Goal: Task Accomplishment & Management: Manage account settings

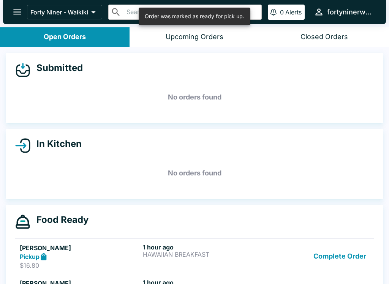
click at [352, 250] on button "Complete Order" at bounding box center [340, 257] width 59 height 26
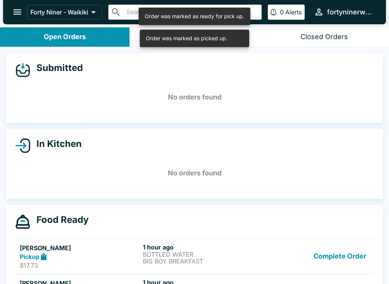
click at [358, 258] on button "Complete Order" at bounding box center [340, 257] width 59 height 26
click at [360, 253] on button "Complete Order" at bounding box center [340, 257] width 59 height 26
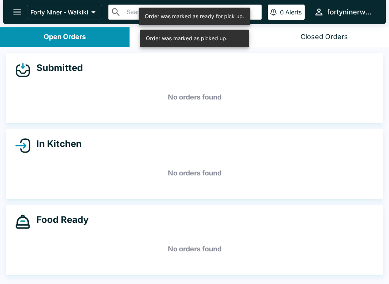
click at [24, 12] on button "open drawer" at bounding box center [17, 11] width 19 height 19
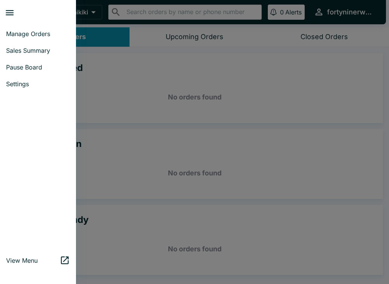
click at [51, 51] on span "Sales Summary" at bounding box center [38, 51] width 64 height 8
select select "03:00"
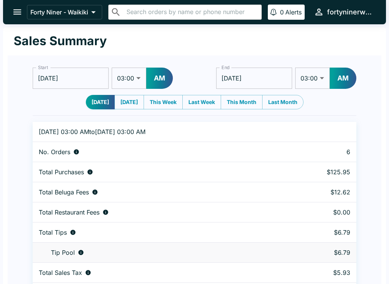
click at [19, 15] on icon "open drawer" at bounding box center [17, 12] width 10 height 10
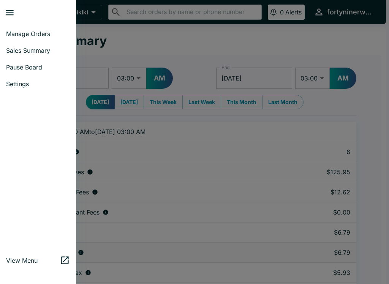
click at [53, 33] on span "Manage Orders" at bounding box center [38, 34] width 64 height 8
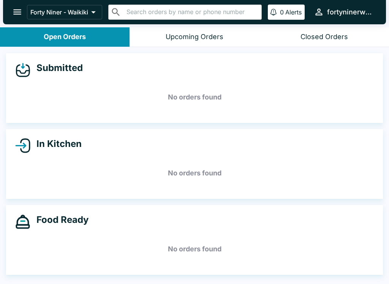
click at [17, 11] on icon "open drawer" at bounding box center [17, 12] width 10 height 10
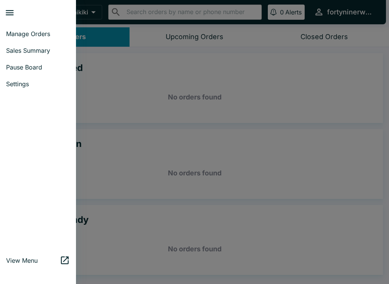
click at [36, 66] on span "Pause Board" at bounding box center [38, 67] width 64 height 8
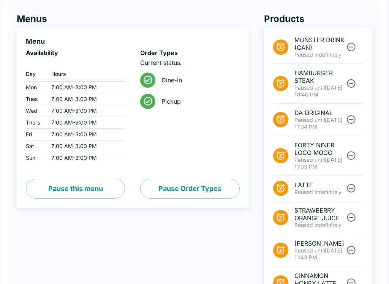
scroll to position [54, 0]
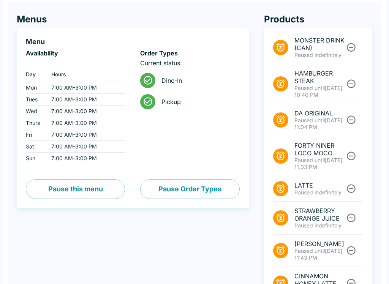
click at [344, 82] on button "Unpause" at bounding box center [351, 84] width 14 height 14
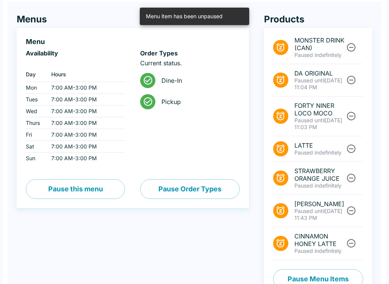
click at [347, 79] on icon "Unpause" at bounding box center [351, 80] width 9 height 9
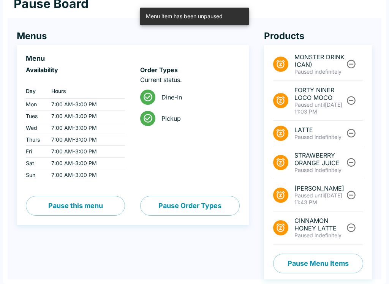
click at [352, 101] on icon "Unpause" at bounding box center [351, 100] width 10 height 10
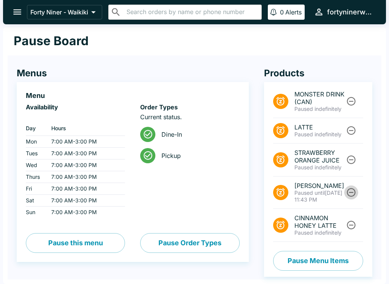
click at [349, 192] on icon "Unpause" at bounding box center [351, 192] width 10 height 10
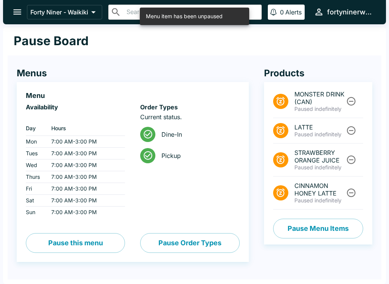
click at [350, 192] on icon "Unpause" at bounding box center [351, 193] width 10 height 10
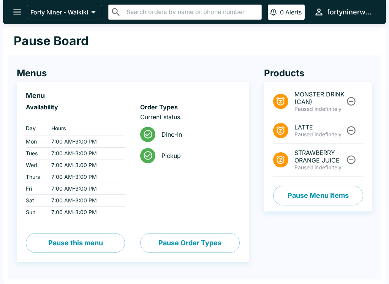
click at [353, 128] on icon "Unpause" at bounding box center [351, 131] width 9 height 9
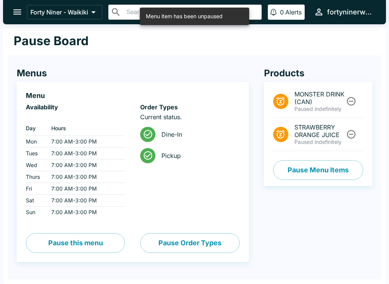
click at [21, 8] on icon "open drawer" at bounding box center [17, 12] width 10 height 10
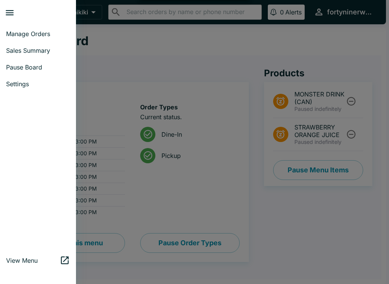
click at [47, 32] on span "Manage Orders" at bounding box center [38, 34] width 64 height 8
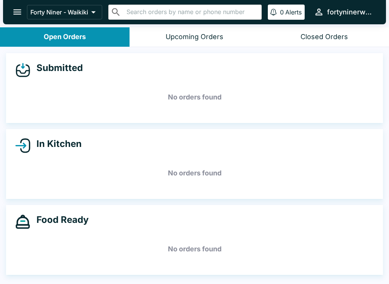
click at [372, 168] on h5 "No orders found" at bounding box center [194, 173] width 359 height 27
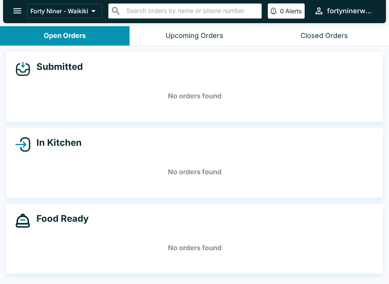
click at [25, 8] on button "open drawer" at bounding box center [17, 10] width 19 height 19
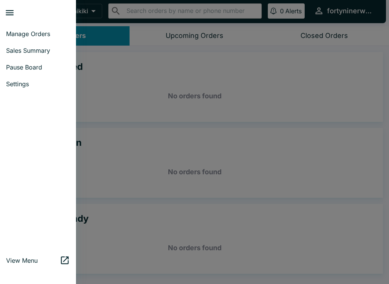
click at [48, 46] on link "Sales Summary" at bounding box center [38, 50] width 76 height 17
select select "03:00"
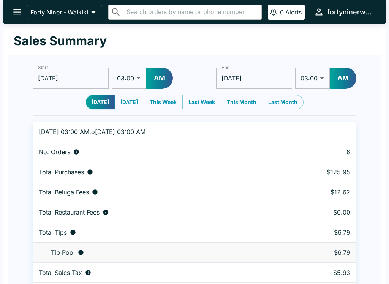
click at [20, 3] on button "open drawer" at bounding box center [17, 11] width 19 height 19
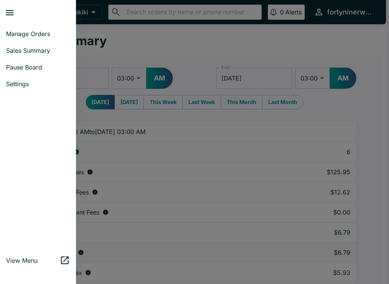
click at [44, 27] on link "Manage Orders" at bounding box center [38, 33] width 76 height 17
